Goal: Task Accomplishment & Management: Use online tool/utility

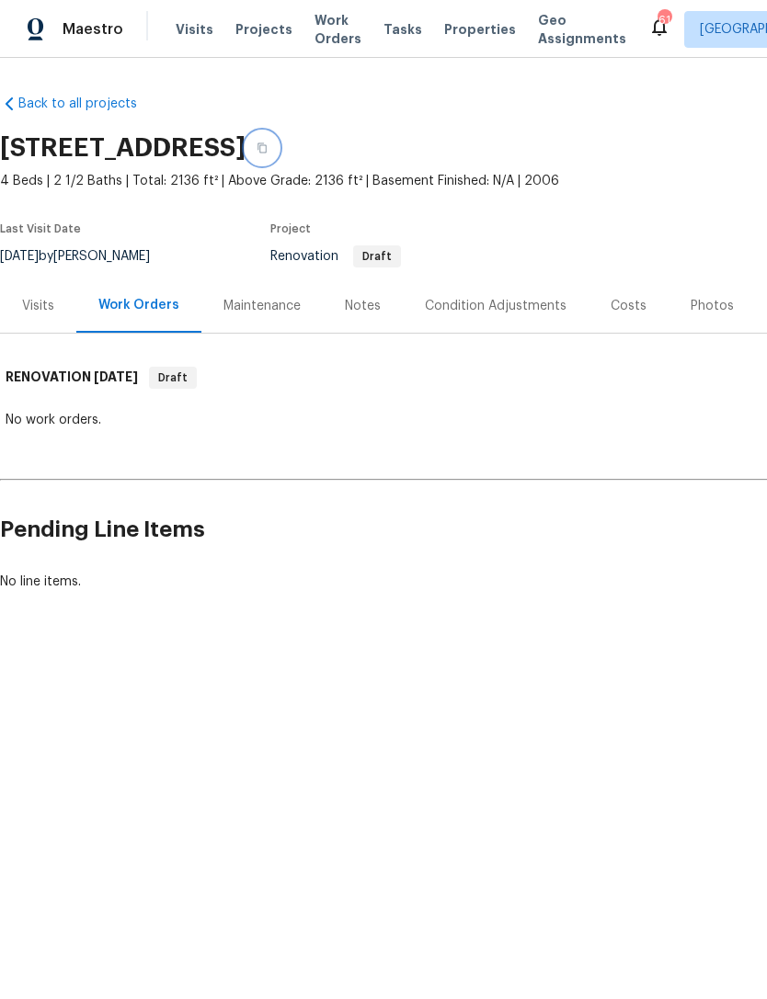
click at [268, 146] on icon "button" at bounding box center [262, 148] width 11 height 11
click at [267, 145] on icon "button" at bounding box center [261, 148] width 9 height 10
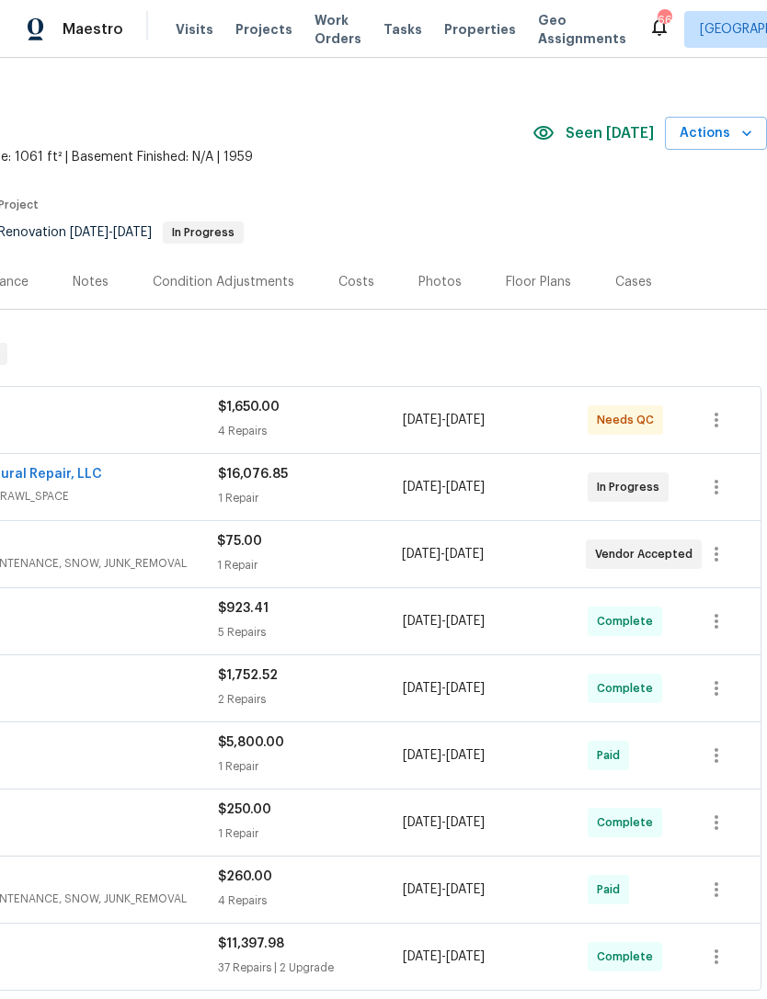
scroll to position [24, 272]
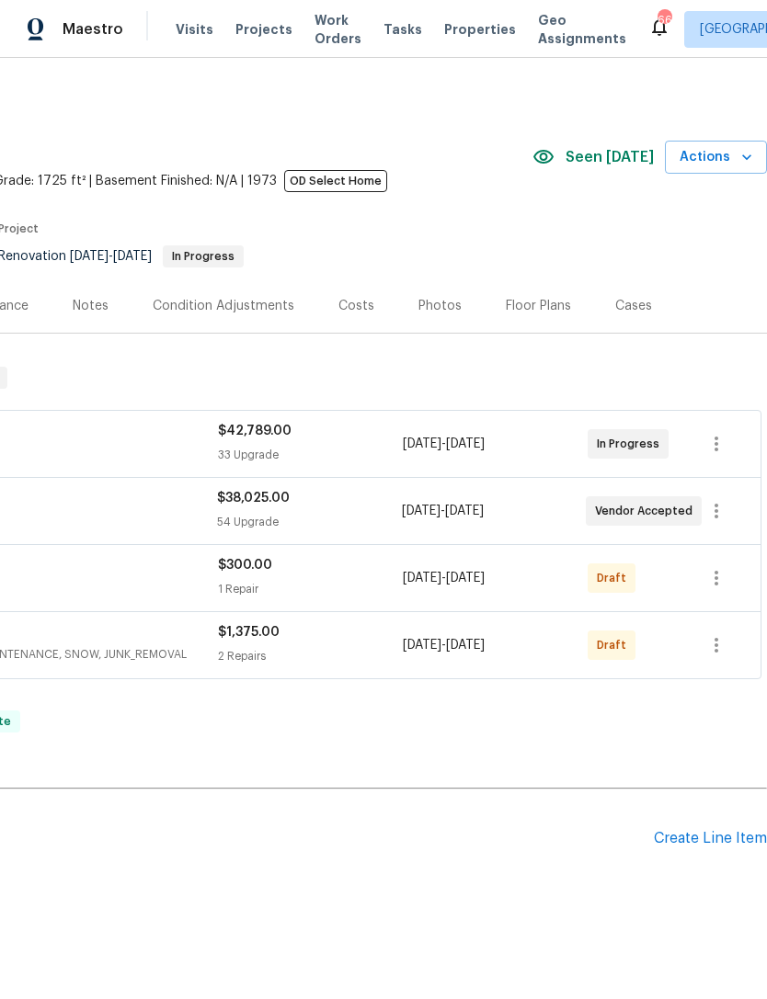
scroll to position [0, 272]
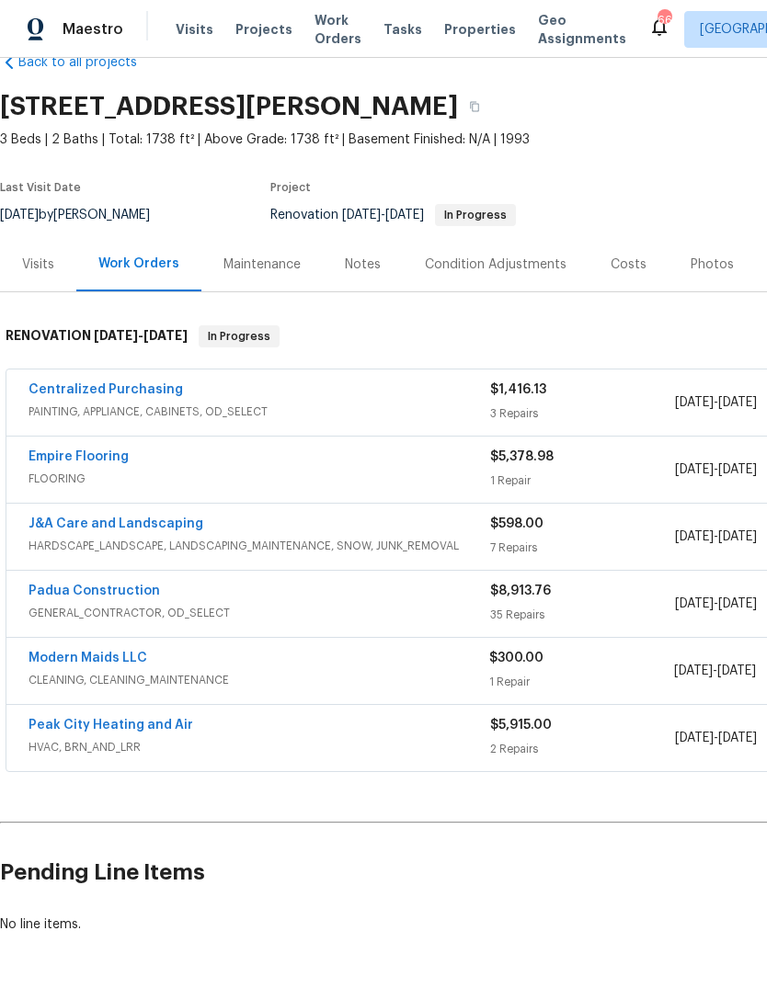
scroll to position [41, 0]
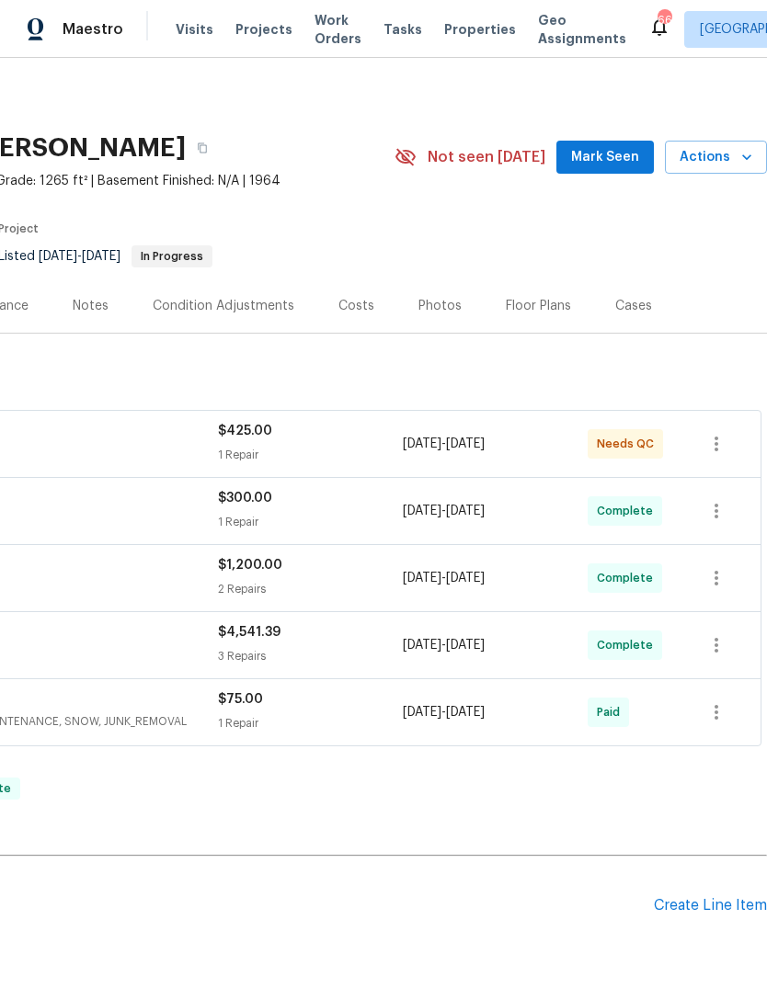
scroll to position [0, 272]
click at [625, 146] on span "Mark Seen" at bounding box center [605, 157] width 68 height 23
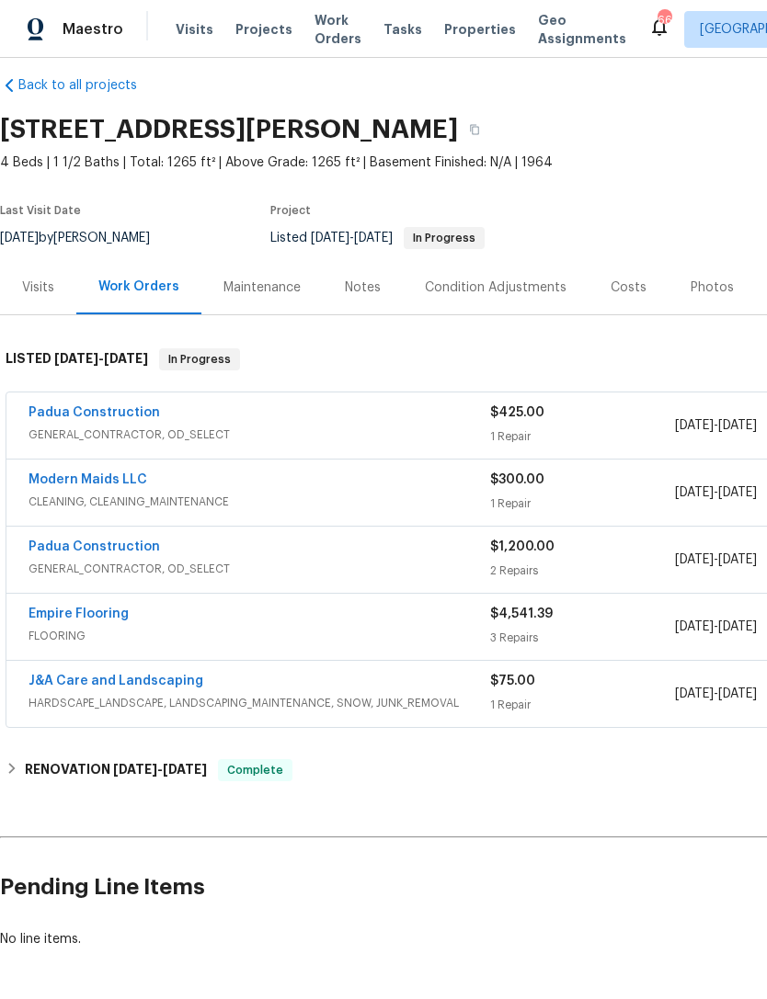
scroll to position [19, 0]
click at [703, 287] on div "Photos" at bounding box center [711, 287] width 43 height 18
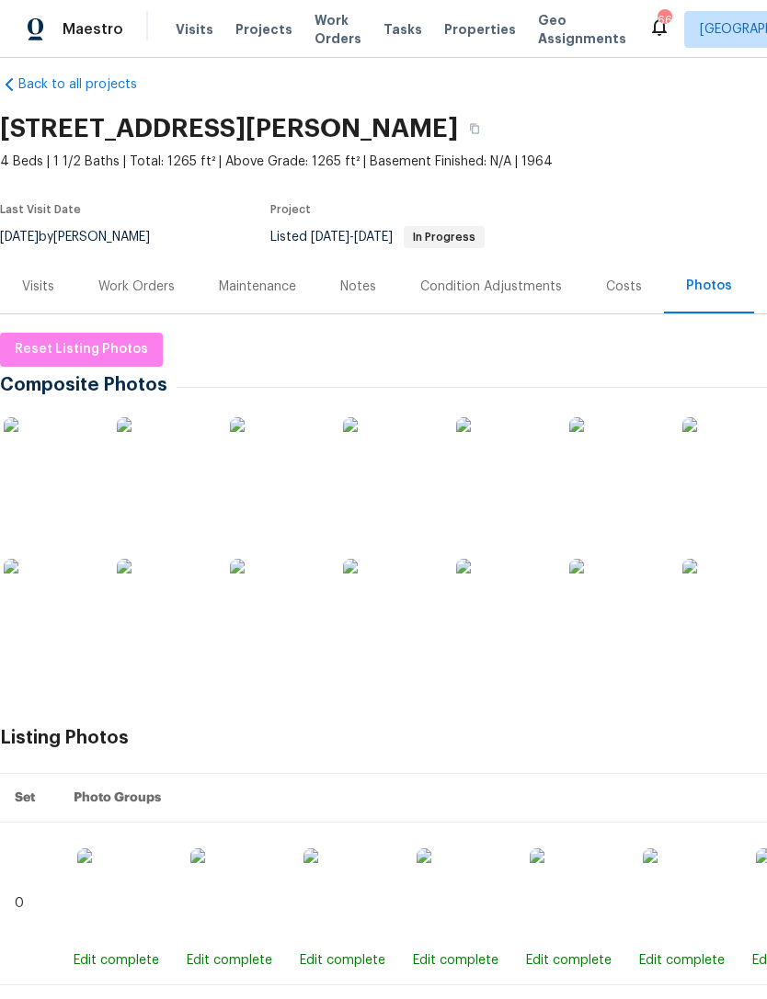
click at [131, 291] on div "Work Orders" at bounding box center [136, 287] width 76 height 18
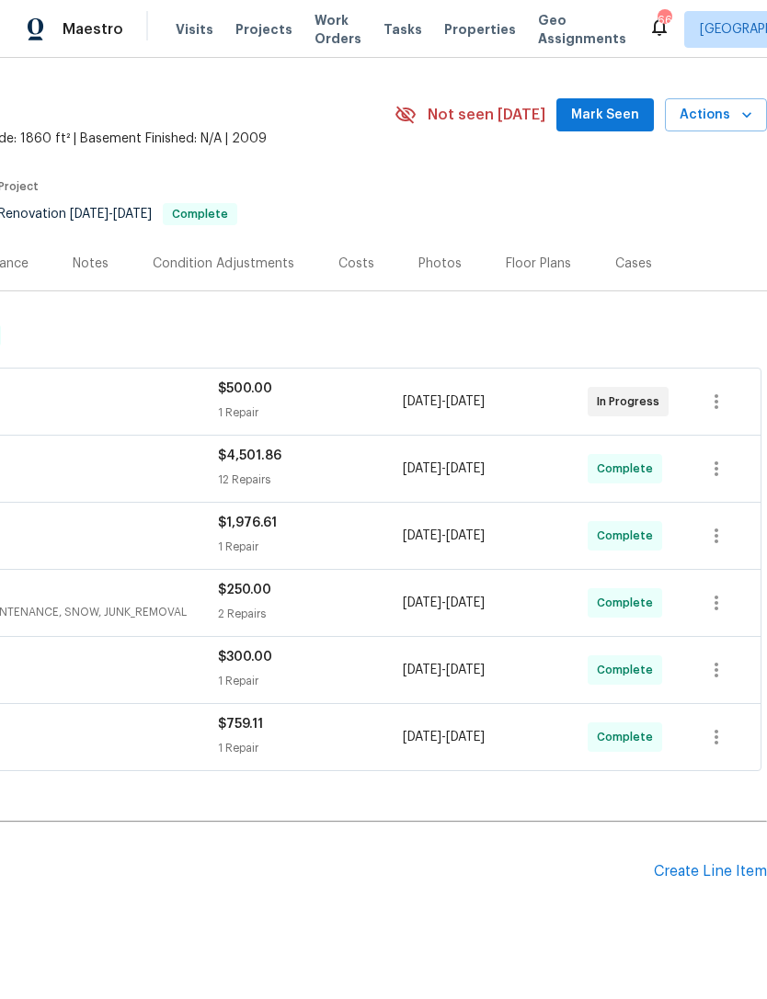
scroll to position [41, 272]
click at [597, 121] on span "Mark Seen" at bounding box center [605, 116] width 68 height 23
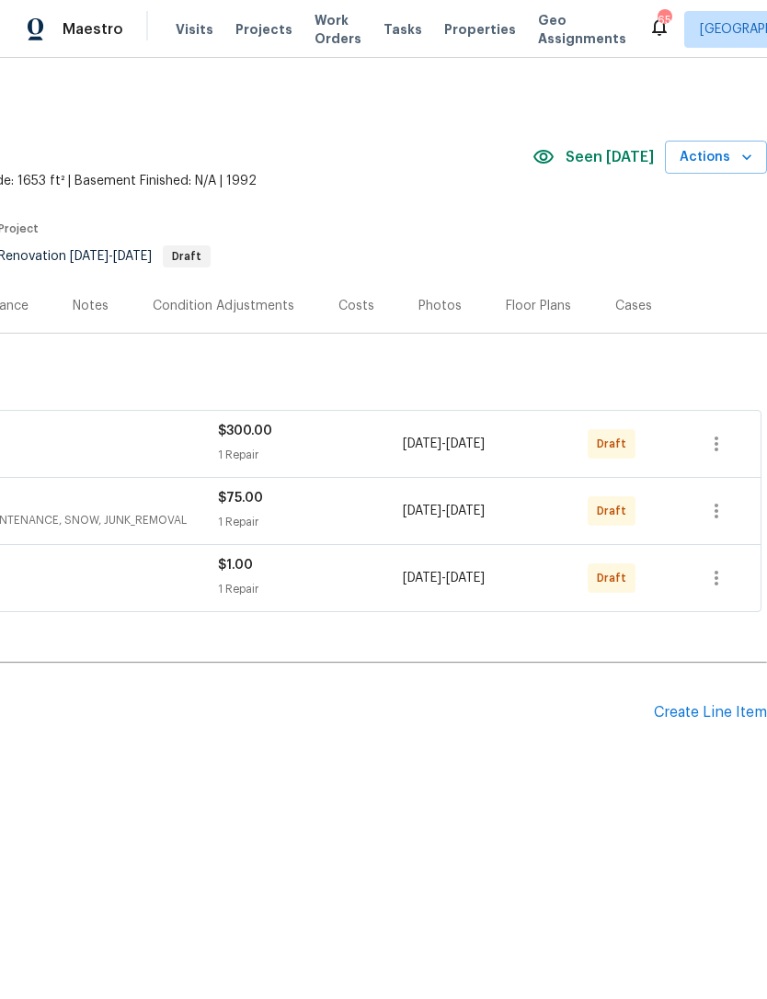
scroll to position [0, 272]
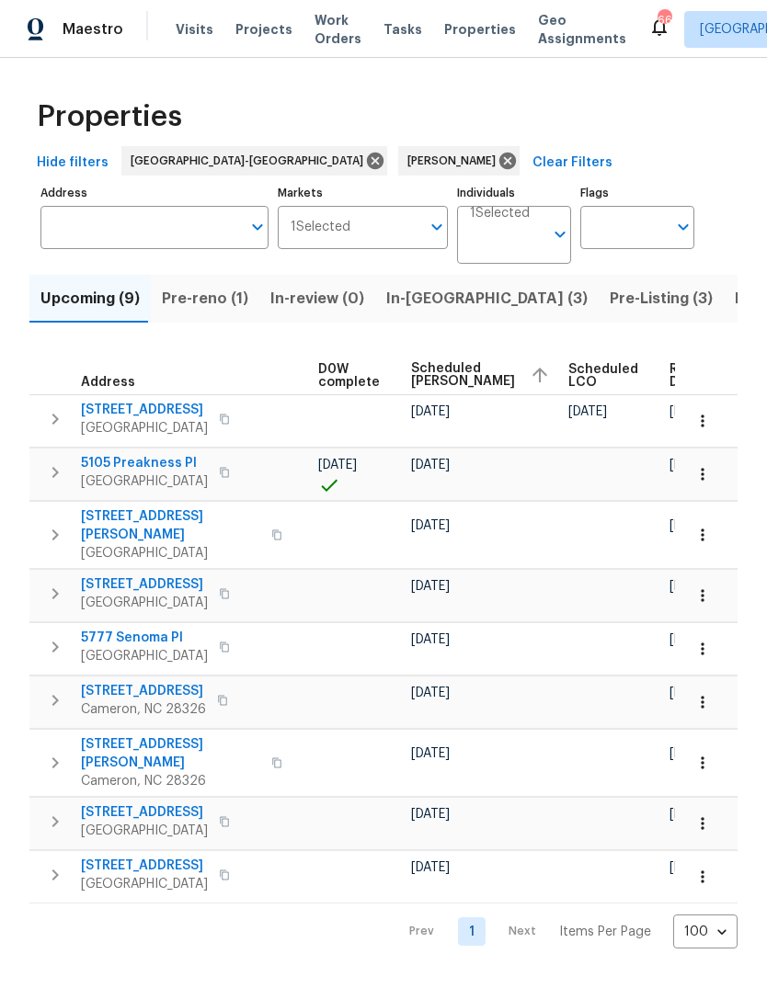
scroll to position [0, 485]
click at [735, 305] on span "Listed (10)" at bounding box center [773, 299] width 77 height 26
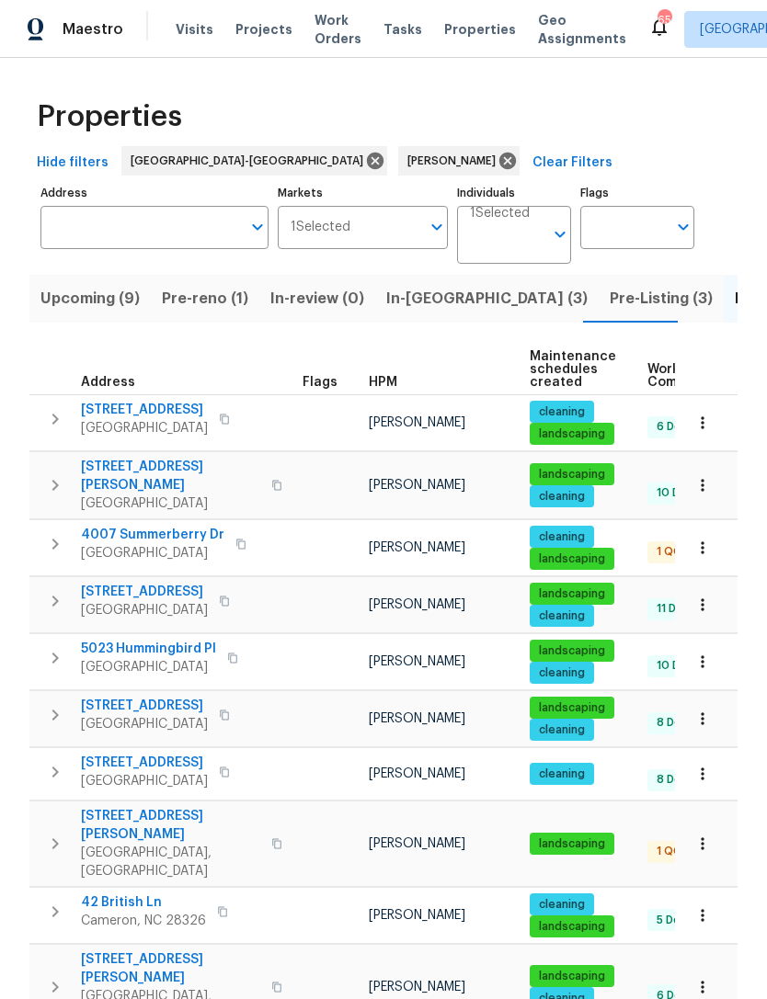
click at [167, 461] on span "6130 Saint Andrews Dr" at bounding box center [170, 476] width 179 height 37
click at [163, 412] on span "1508 Royal Springs St" at bounding box center [144, 410] width 127 height 18
click at [147, 526] on span "4007 Summerberry Dr" at bounding box center [152, 535] width 143 height 18
click at [119, 894] on span "42 British Ln" at bounding box center [143, 903] width 125 height 18
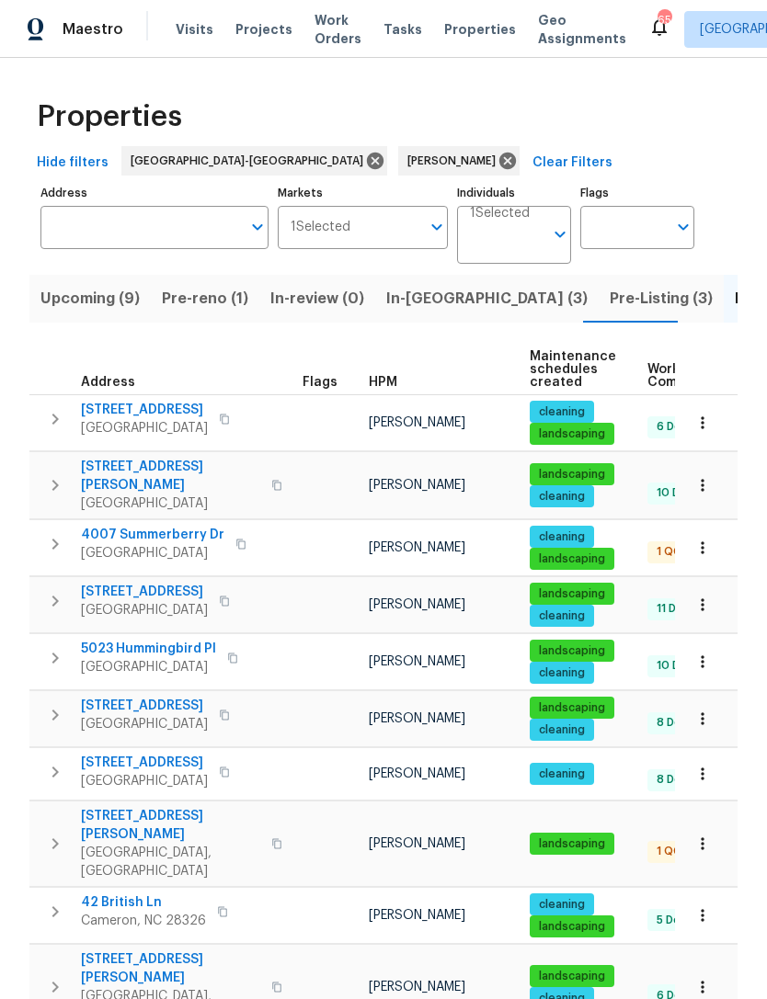
click at [130, 807] on span "581 Braxton Blvd" at bounding box center [170, 825] width 179 height 37
click at [131, 697] on span "5019 Woodspring Dr" at bounding box center [144, 706] width 127 height 18
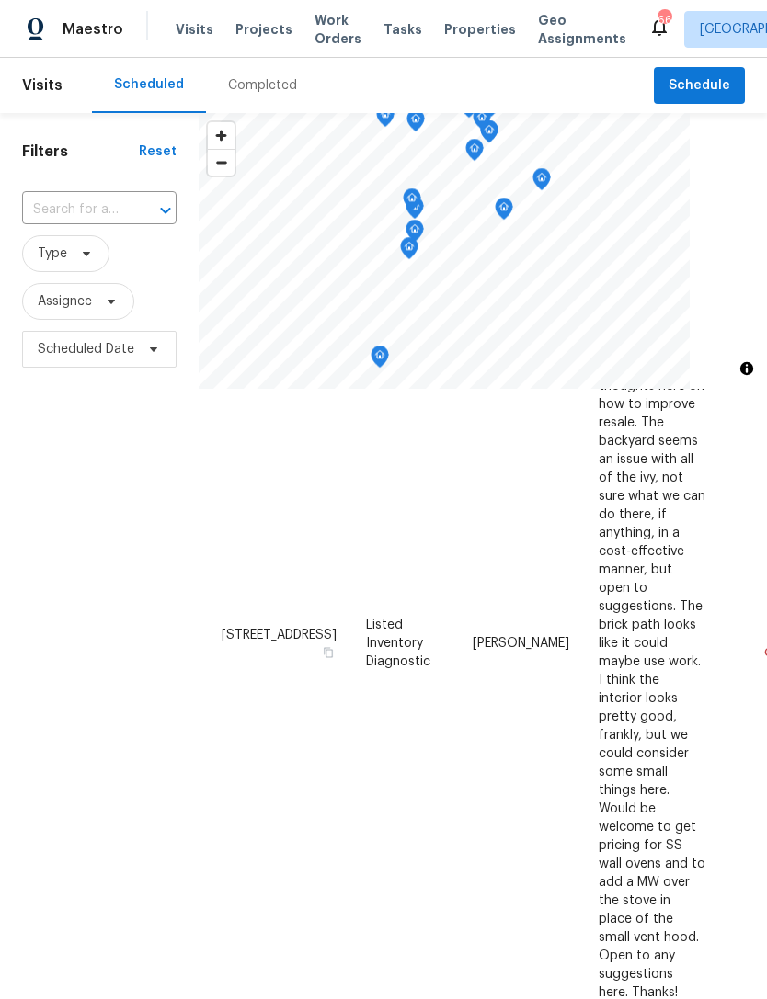
scroll to position [205, 0]
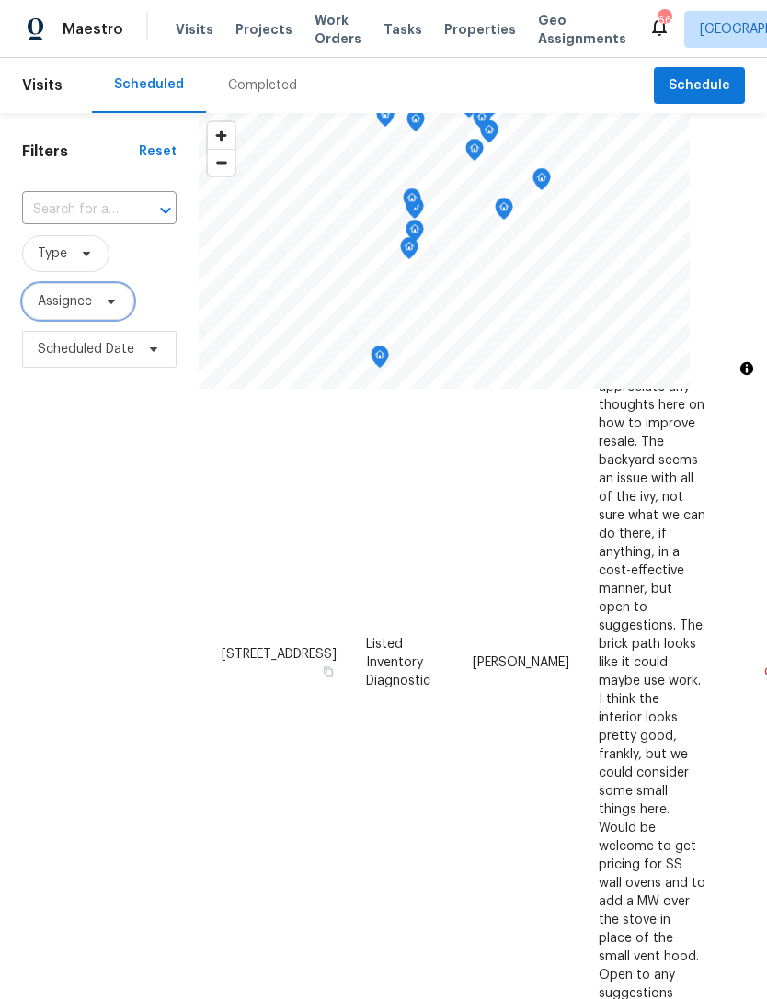
click at [75, 299] on span "Assignee" at bounding box center [65, 301] width 54 height 18
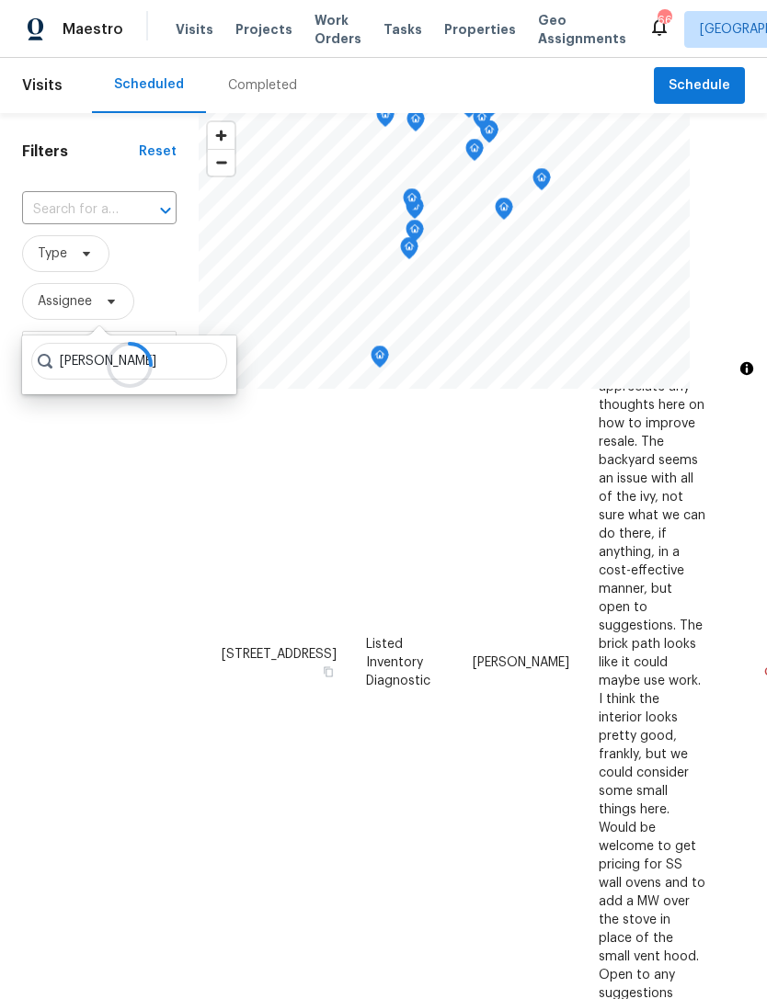
type input "[PERSON_NAME]"
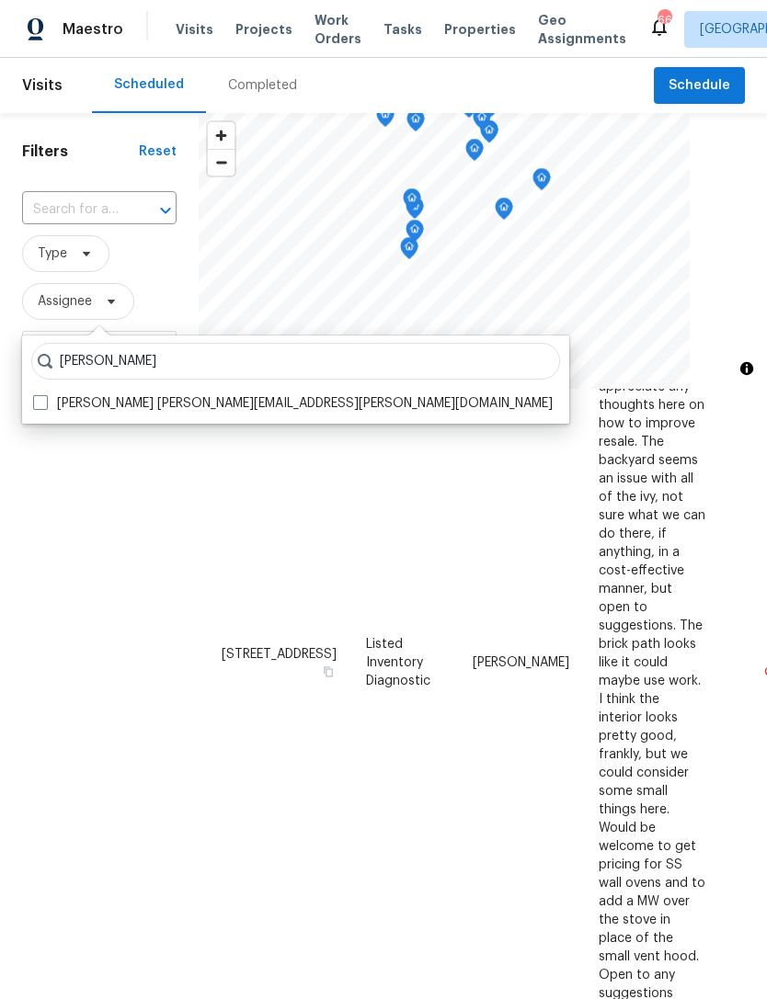
click at [220, 411] on label "[PERSON_NAME] [PERSON_NAME][EMAIL_ADDRESS][PERSON_NAME][DOMAIN_NAME]" at bounding box center [292, 403] width 519 height 18
click at [45, 406] on input "[PERSON_NAME] [PERSON_NAME][EMAIL_ADDRESS][PERSON_NAME][DOMAIN_NAME]" at bounding box center [39, 400] width 12 height 12
checkbox input "true"
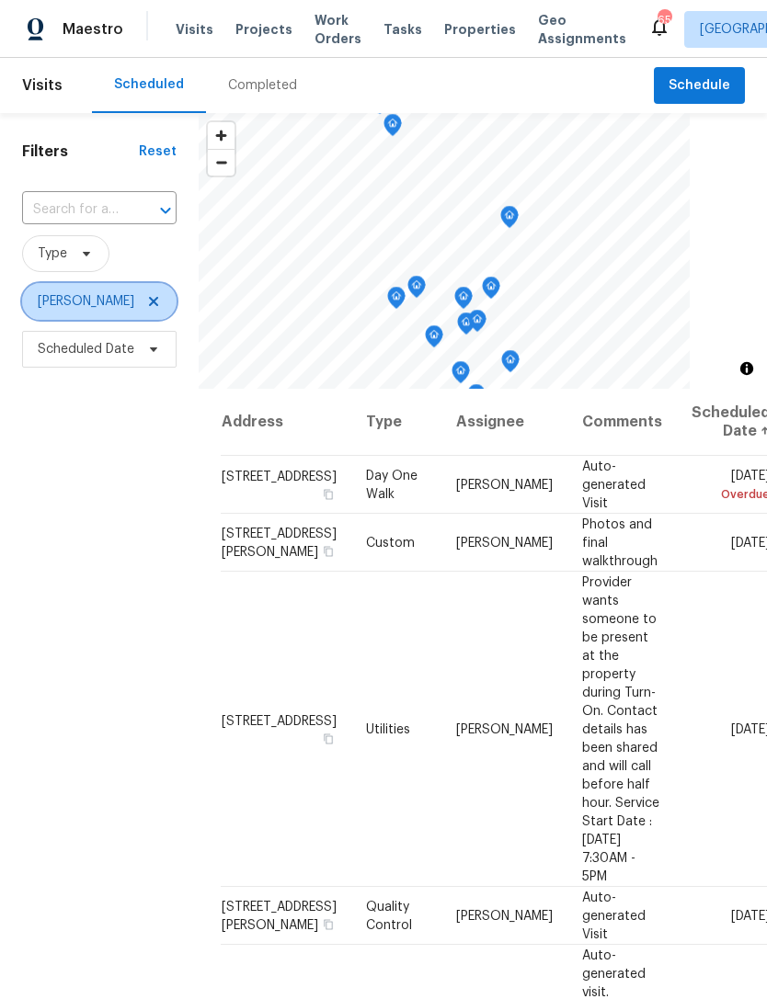
click at [152, 302] on icon at bounding box center [153, 301] width 15 height 15
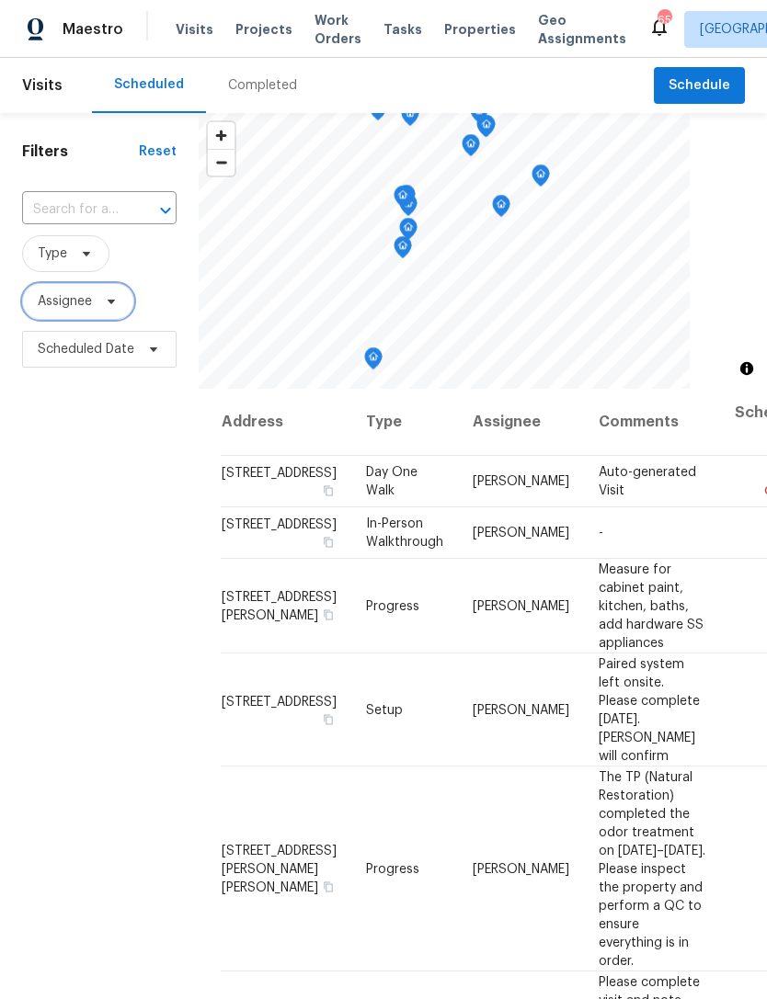
click at [52, 297] on span "Assignee" at bounding box center [65, 301] width 54 height 18
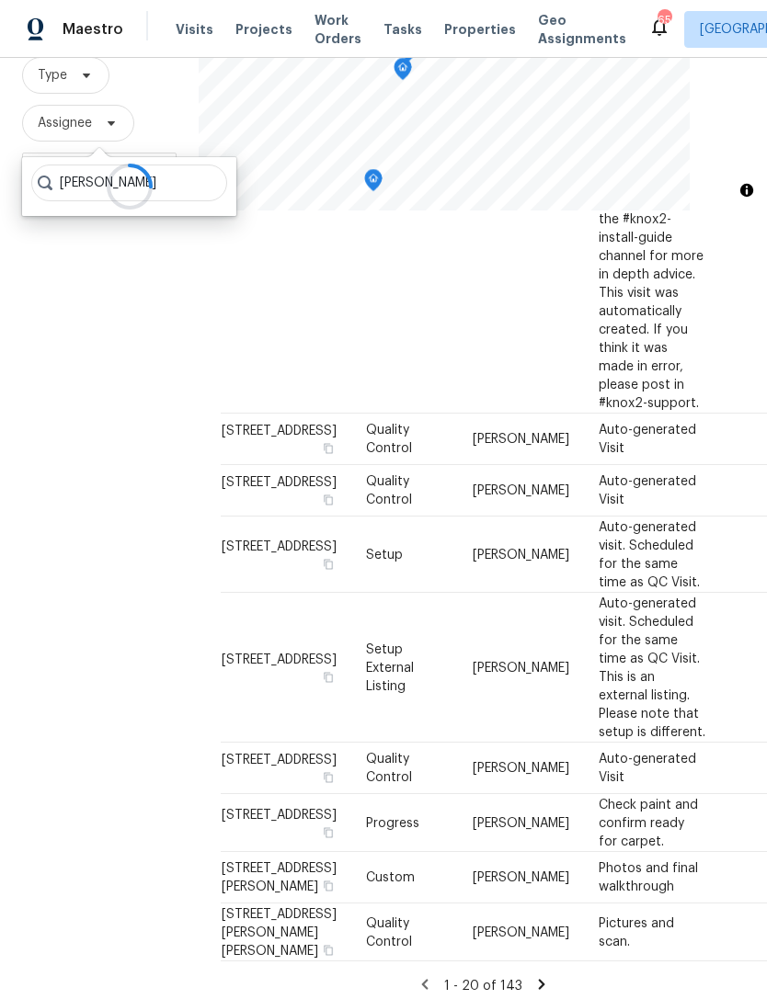
scroll to position [177, 0]
type input "[PERSON_NAME]"
click at [204, 182] on div at bounding box center [129, 187] width 214 height 59
click at [59, 130] on span "Assignee" at bounding box center [65, 124] width 54 height 18
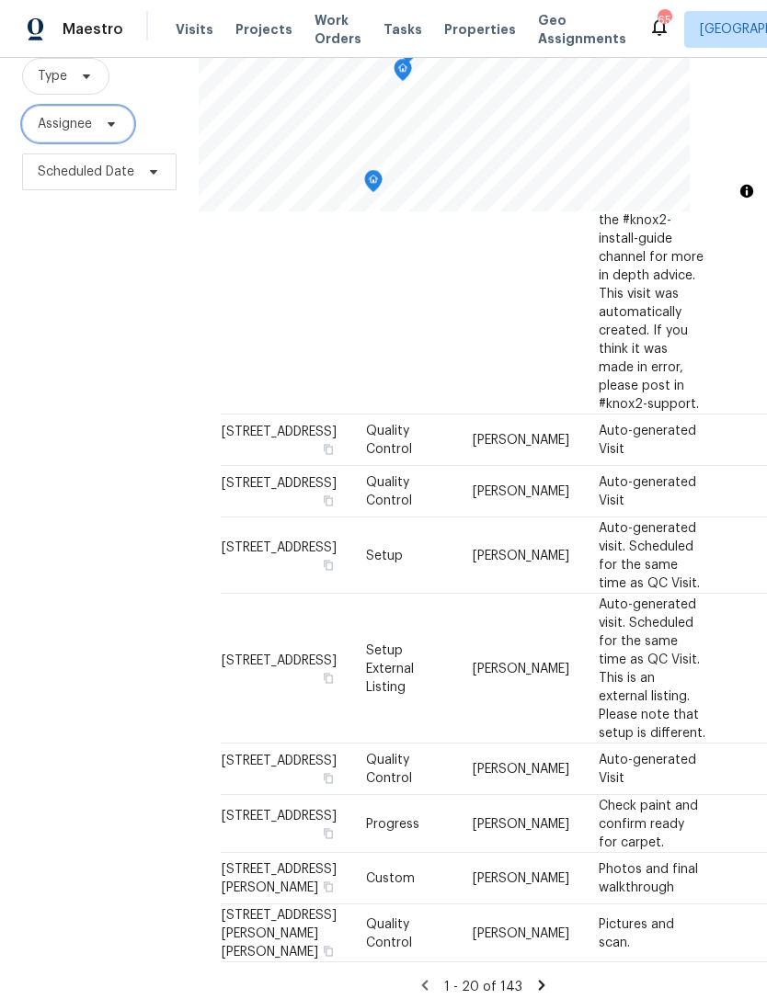
click at [63, 133] on span "Assignee" at bounding box center [65, 124] width 54 height 18
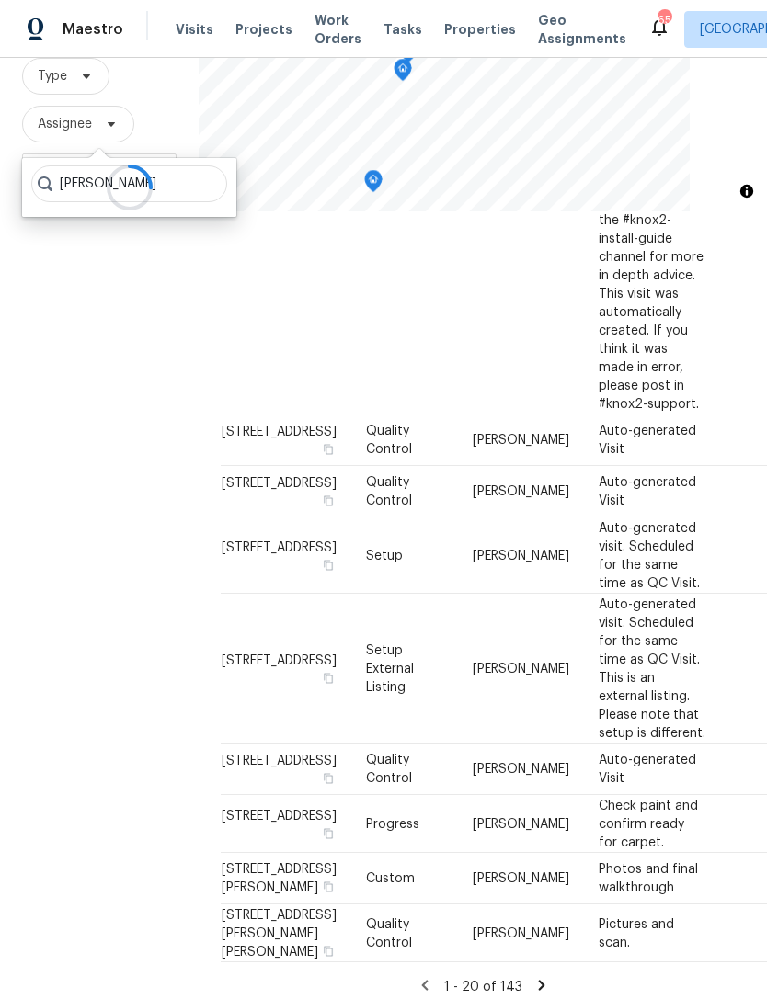
type input "[PERSON_NAME]"
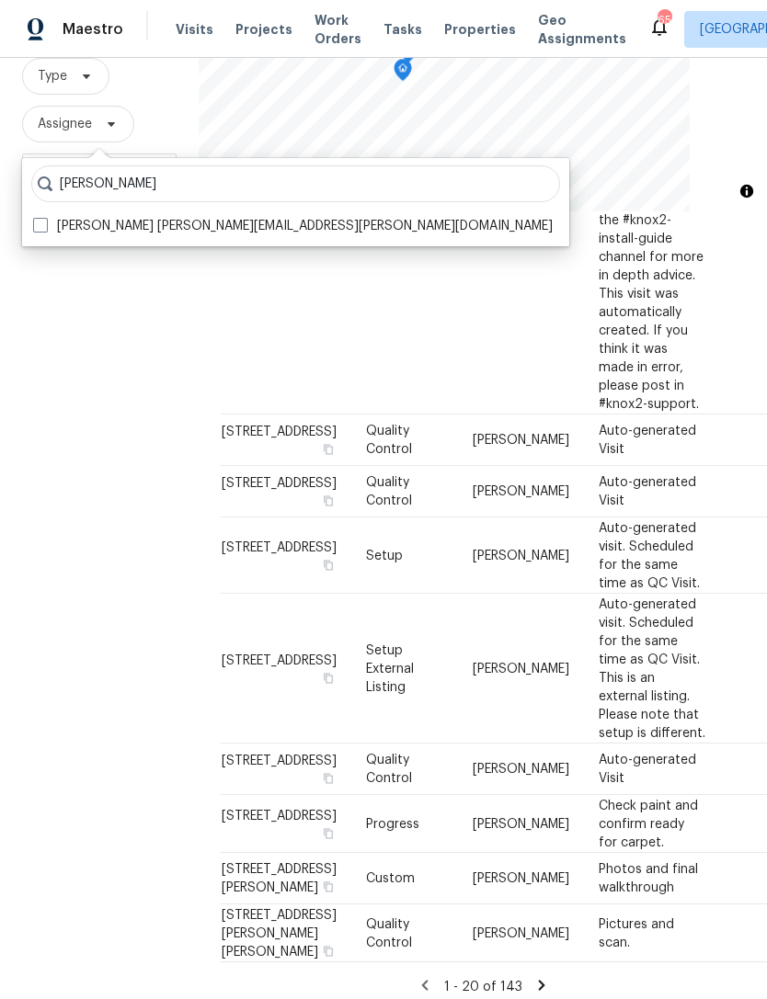
click at [189, 217] on label "[PERSON_NAME] [PERSON_NAME][EMAIL_ADDRESS][PERSON_NAME][DOMAIN_NAME]" at bounding box center [292, 226] width 519 height 18
click at [45, 217] on input "[PERSON_NAME] [PERSON_NAME][EMAIL_ADDRESS][PERSON_NAME][DOMAIN_NAME]" at bounding box center [39, 223] width 12 height 12
checkbox input "true"
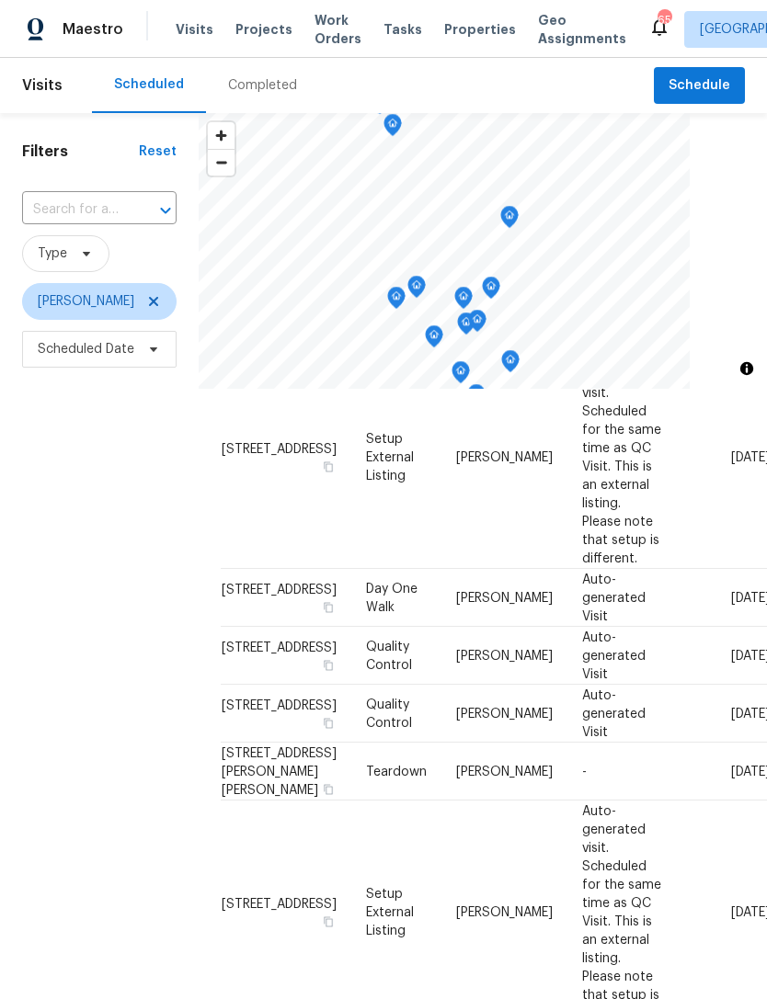
scroll to position [1248, 0]
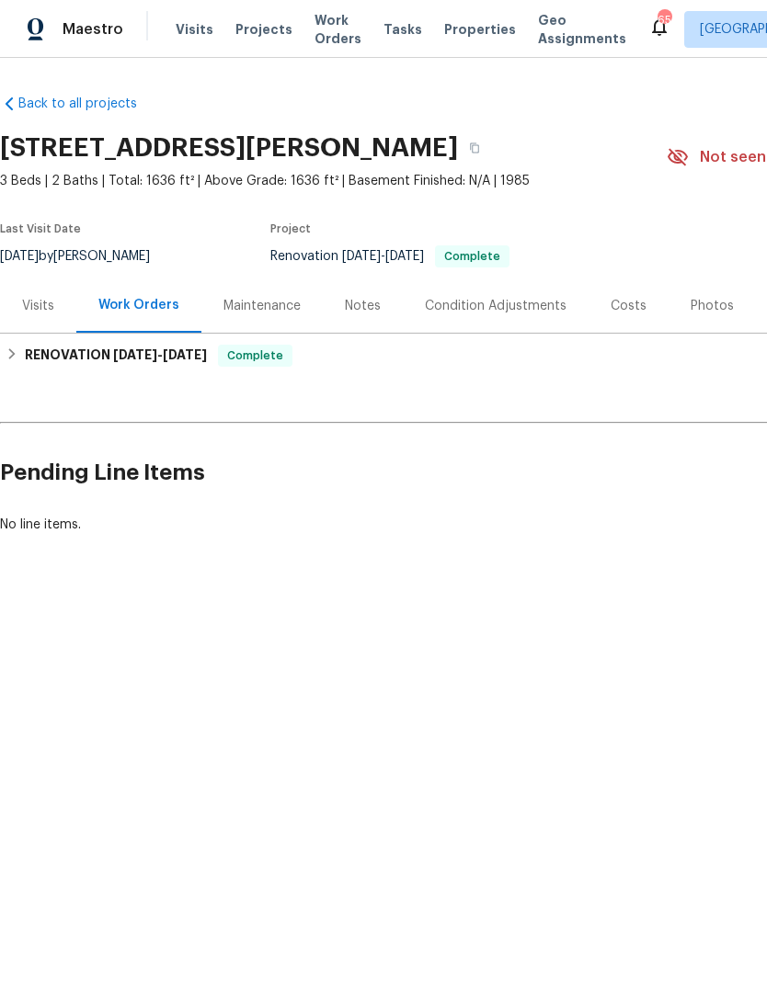
click at [31, 306] on div "Visits" at bounding box center [38, 306] width 32 height 18
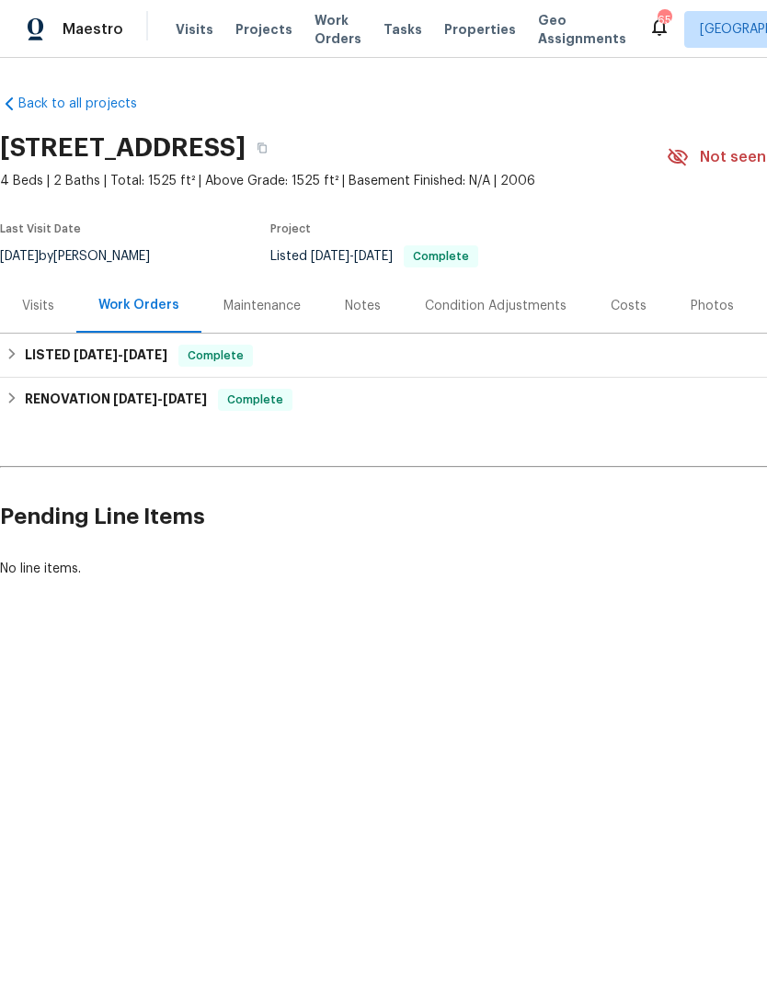
click at [40, 314] on div "Visits" at bounding box center [38, 306] width 32 height 18
